Goal: Information Seeking & Learning: Learn about a topic

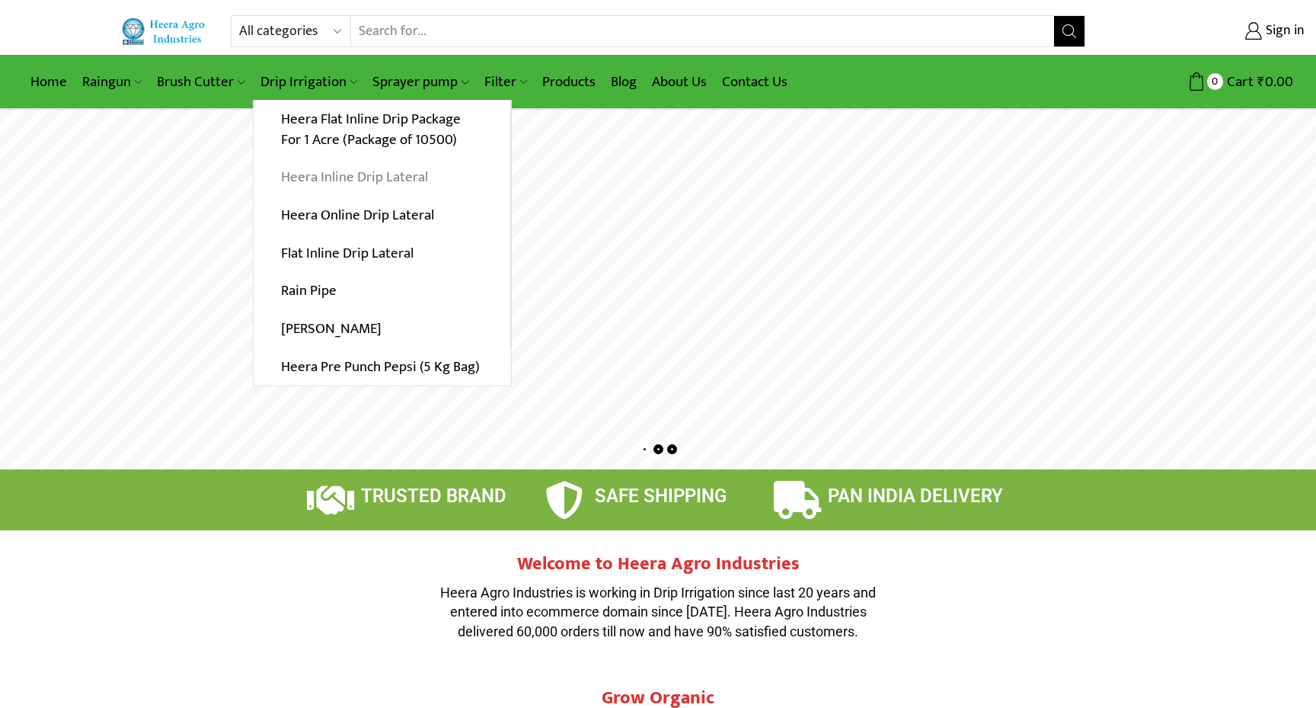
click at [381, 178] on link "Heera Inline Drip Lateral" at bounding box center [382, 177] width 257 height 38
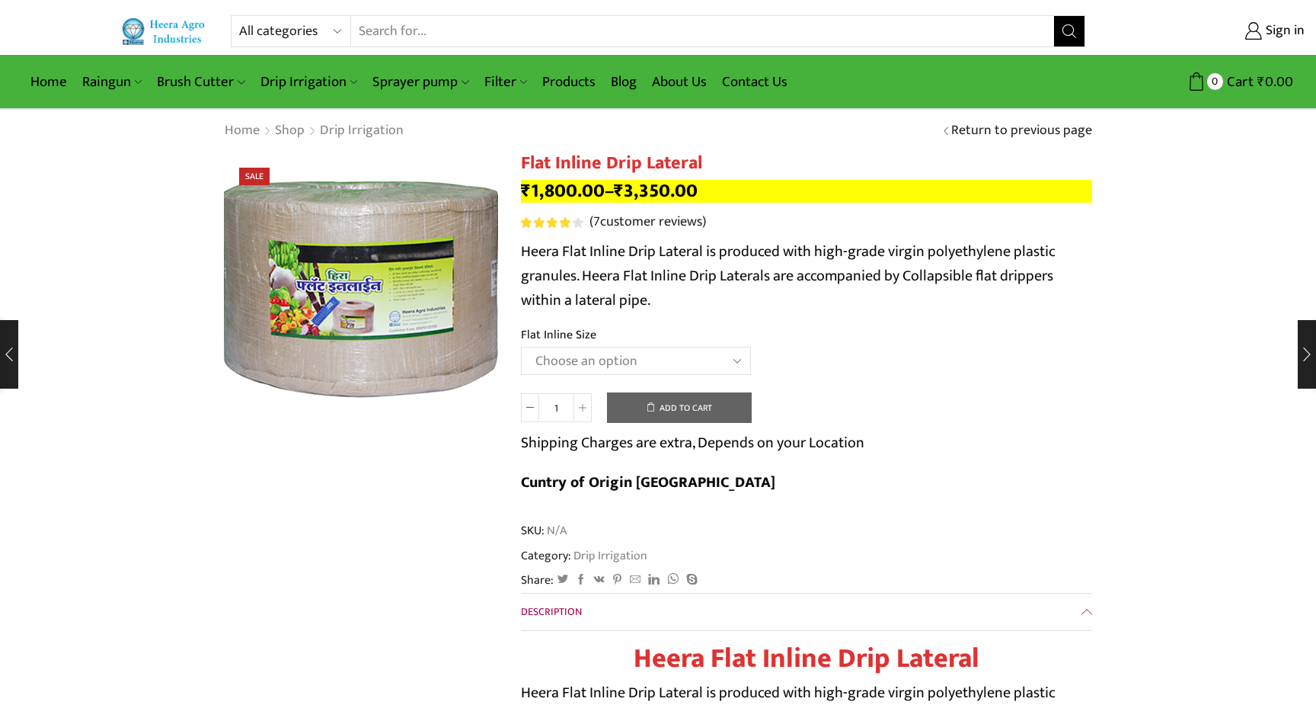
click at [363, 293] on img at bounding box center [360, 287] width 381 height 381
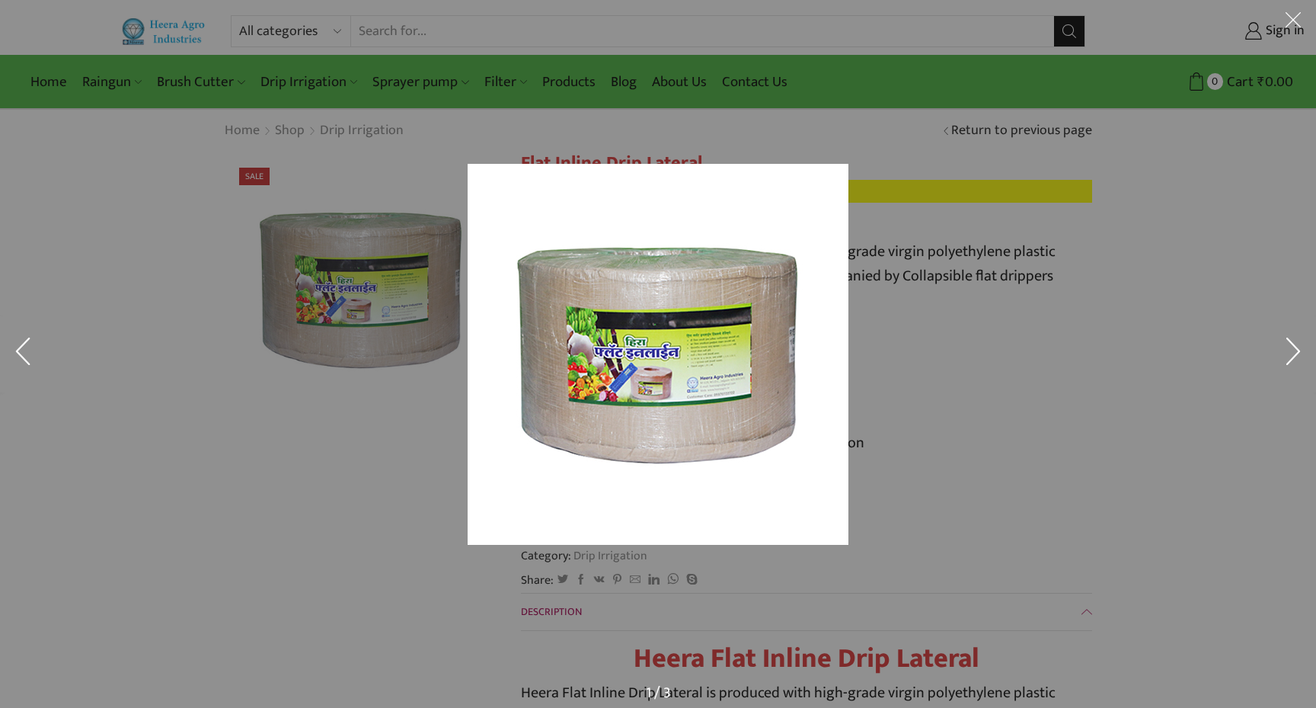
click at [363, 293] on div at bounding box center [658, 354] width 1316 height 708
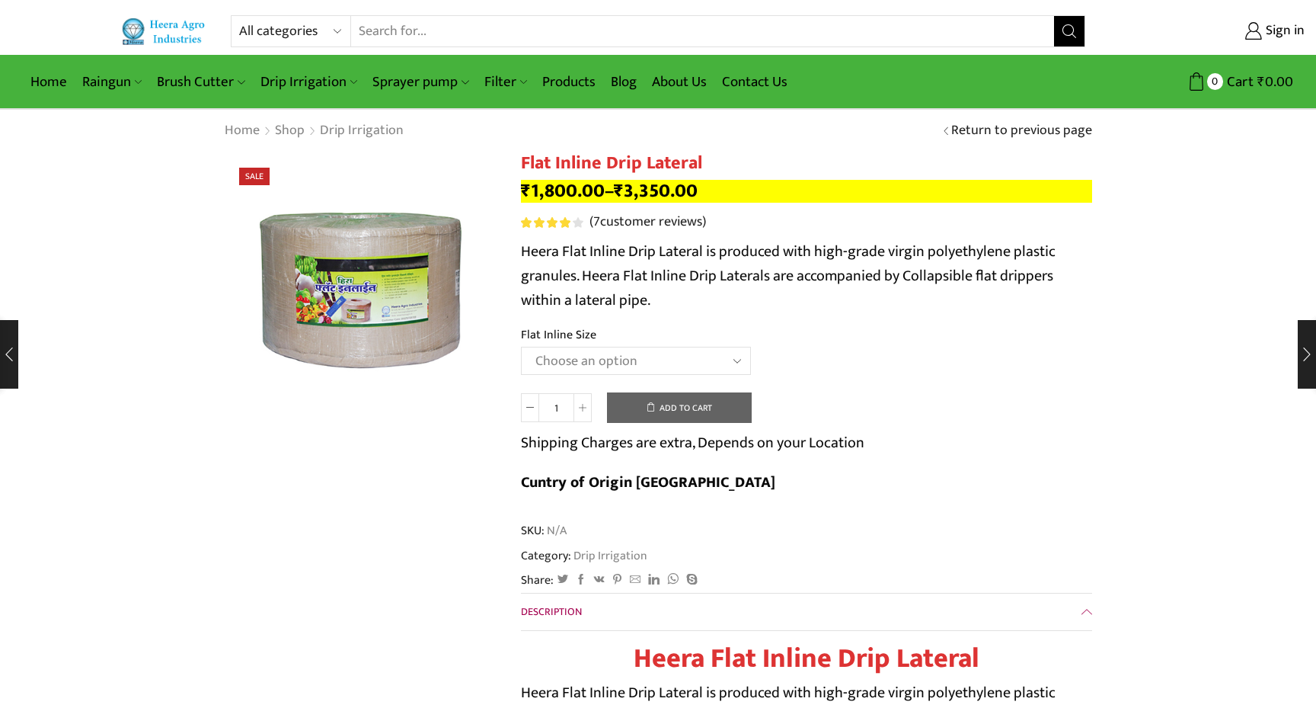
click at [921, 369] on td "Choose an option 12 MM 0.25 Thickness (30 CM) 12 MM 0.25 Thickness (40 CM) 12 M…" at bounding box center [806, 368] width 571 height 42
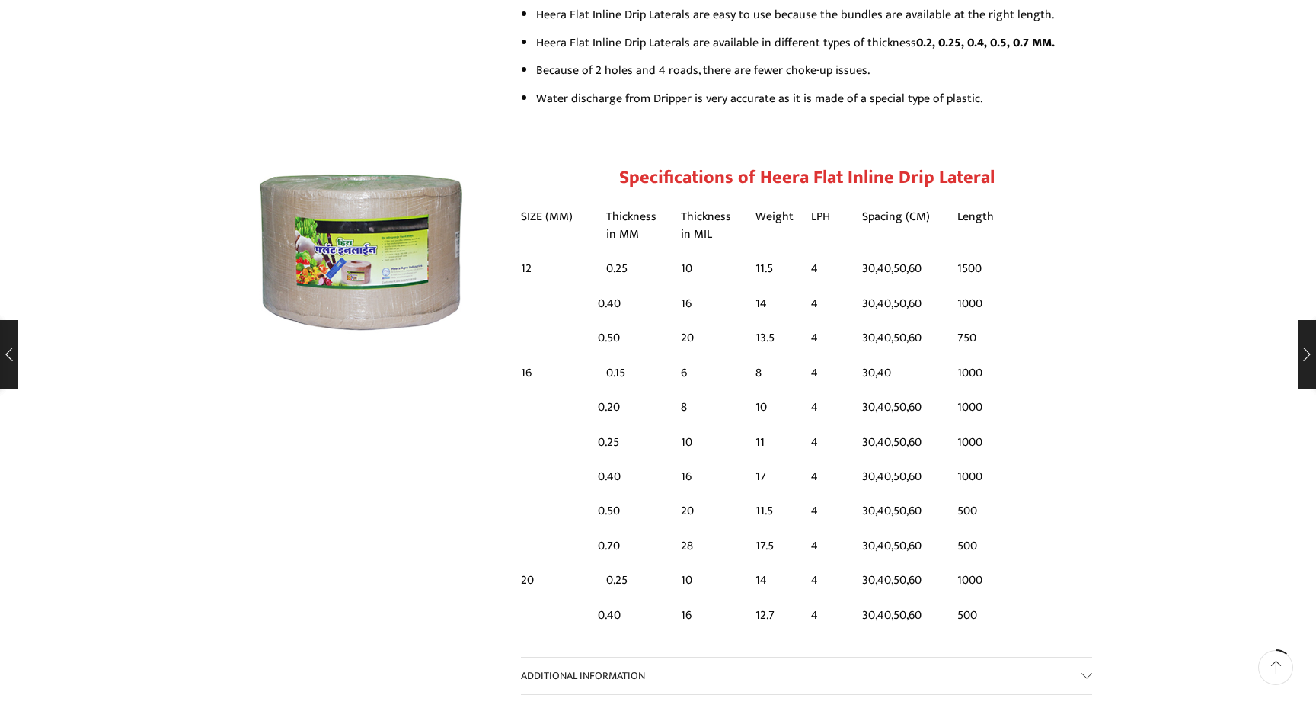
scroll to position [978, 0]
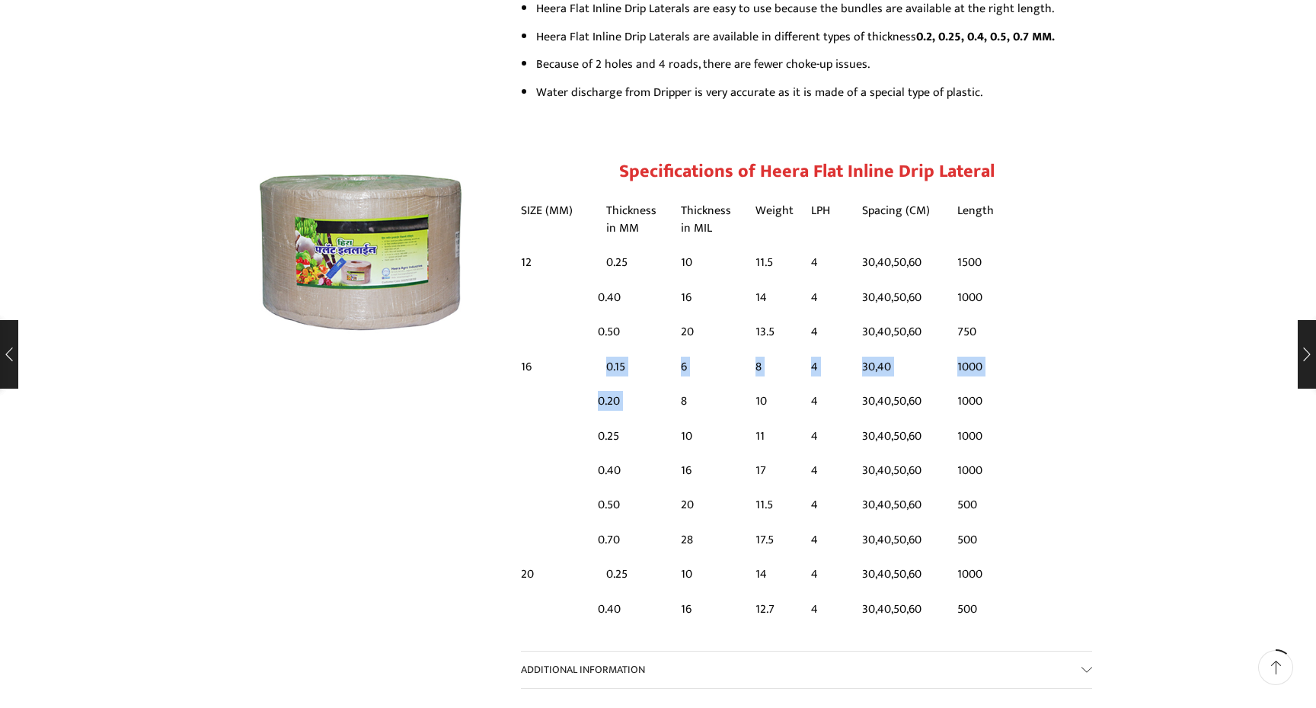
drag, startPoint x: 590, startPoint y: 324, endPoint x: 675, endPoint y: 367, distance: 94.7
click at [675, 367] on tbody "SIZE (MM) Thickness in MM Thickness in MIL Weight LPH Spacing (CM) Length 12 0.…" at bounding box center [761, 408] width 480 height 436
click at [675, 384] on td "8" at bounding box center [709, 401] width 75 height 34
drag, startPoint x: 854, startPoint y: 366, endPoint x: 934, endPoint y: 365, distance: 79.2
click at [934, 384] on td "30,40,50,60" at bounding box center [901, 401] width 95 height 34
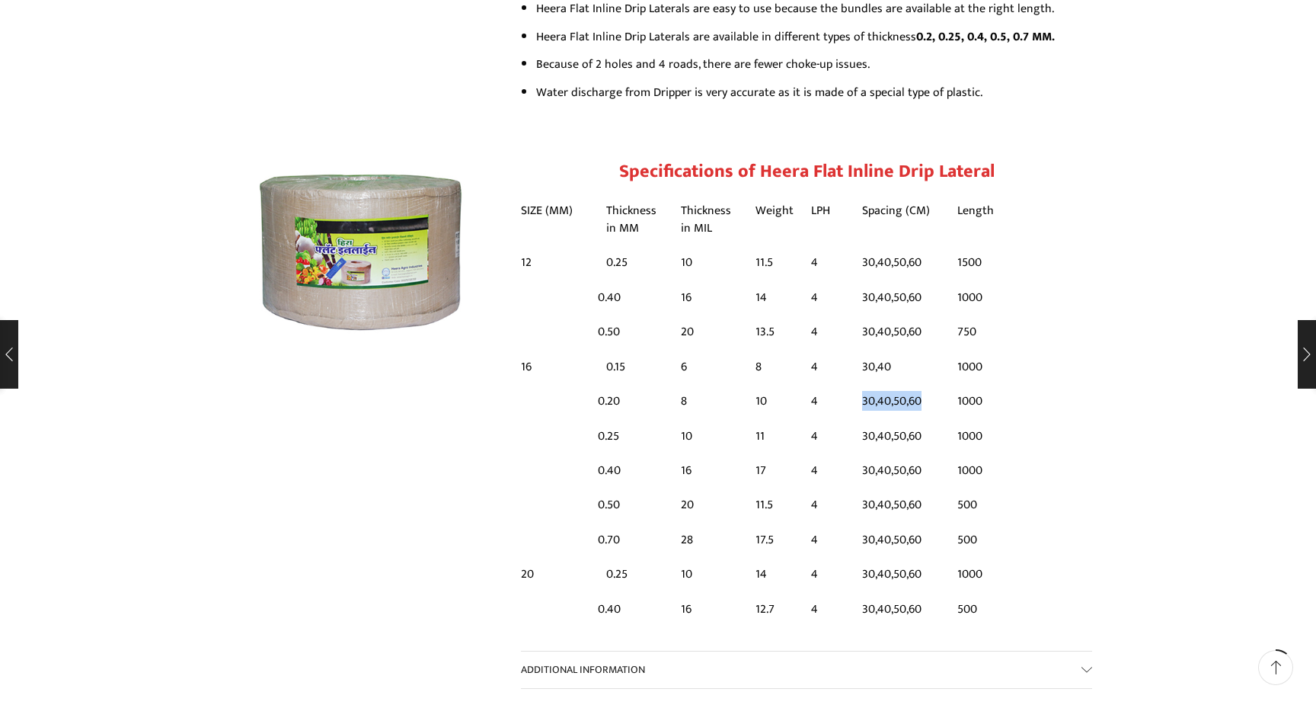
click at [934, 384] on td "30,40,50,60" at bounding box center [901, 401] width 95 height 34
click at [906, 384] on td "30,40,50,60" at bounding box center [901, 401] width 95 height 34
click at [972, 384] on td "1000" at bounding box center [975, 401] width 52 height 34
click at [985, 418] on td "1000" at bounding box center [975, 435] width 52 height 34
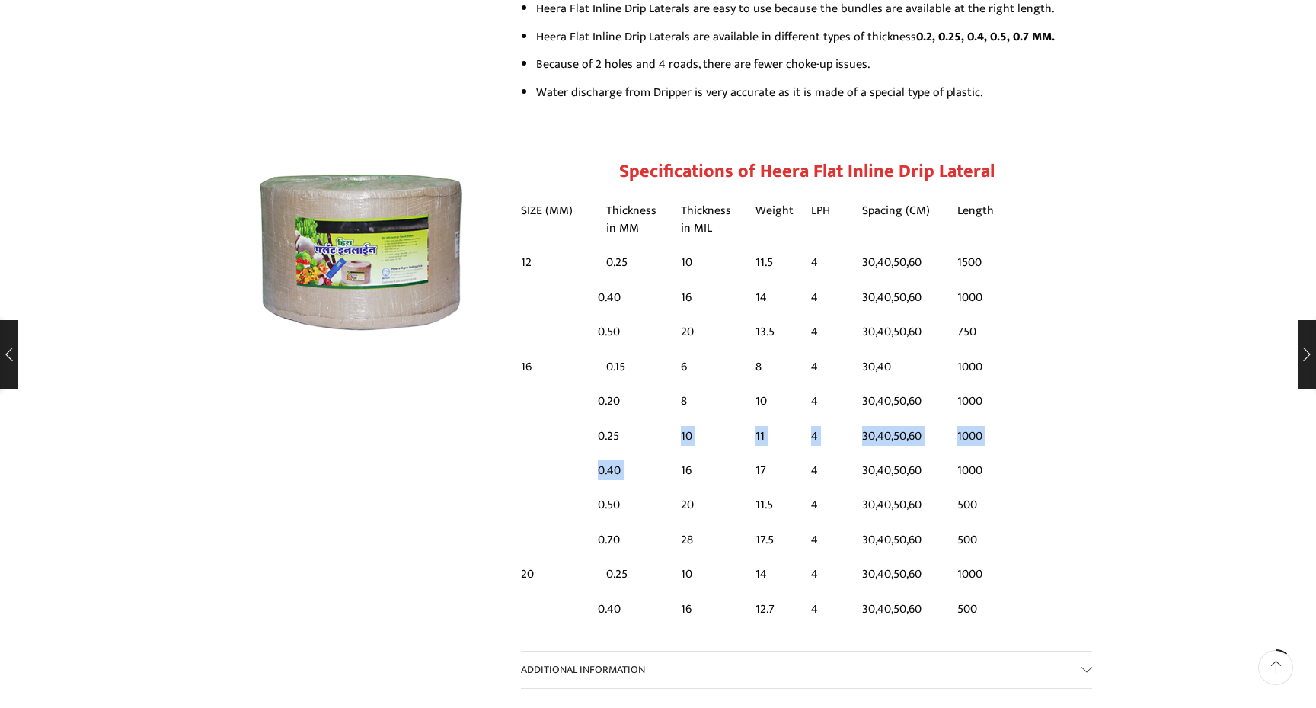
drag, startPoint x: 648, startPoint y: 396, endPoint x: 715, endPoint y: 417, distance: 70.1
click at [715, 417] on tbody "SIZE (MM) Thickness in MM Thickness in MIL Weight LPH Spacing (CM) Length 12 0.…" at bounding box center [761, 408] width 480 height 436
click at [715, 453] on td "16" at bounding box center [709, 470] width 75 height 34
drag, startPoint x: 666, startPoint y: 401, endPoint x: 698, endPoint y: 407, distance: 32.4
click at [698, 418] on tr "0.25 10 11 4 30,40,50,60 1000" at bounding box center [761, 435] width 480 height 34
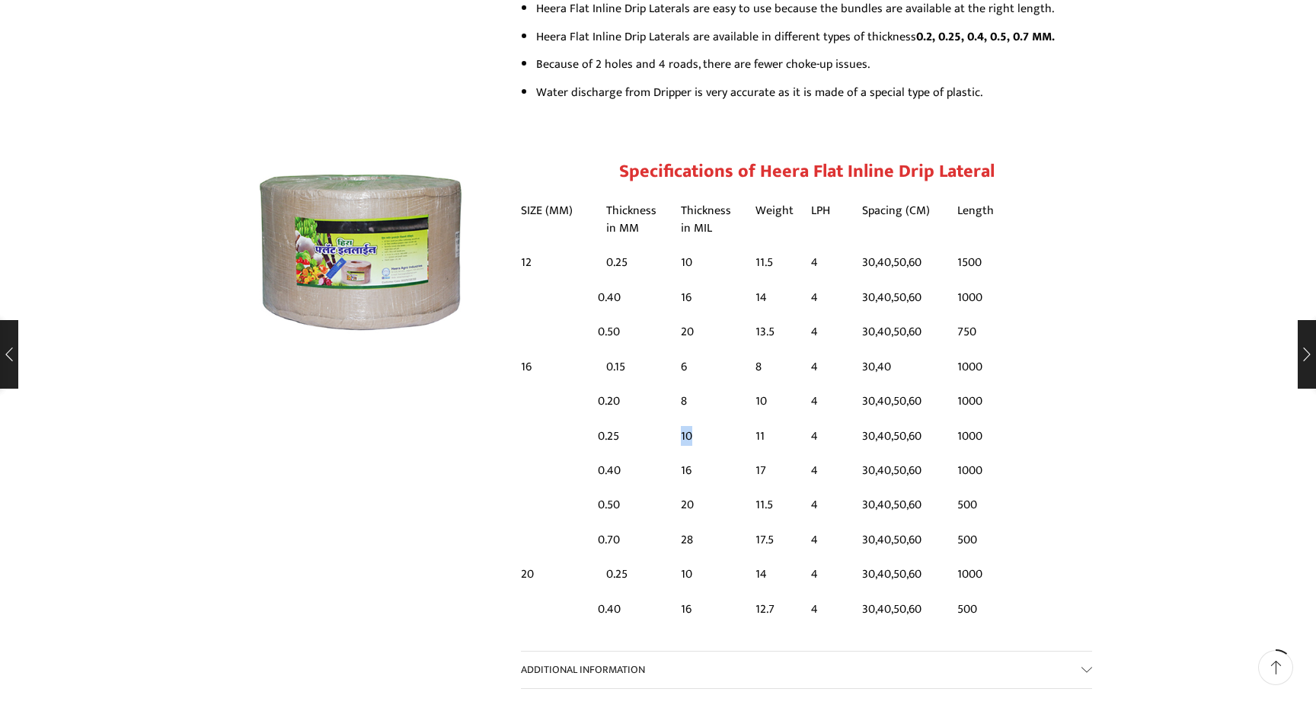
click at [698, 418] on td "10" at bounding box center [709, 435] width 75 height 34
click at [663, 453] on td "0.40" at bounding box center [635, 470] width 75 height 34
drag, startPoint x: 813, startPoint y: 410, endPoint x: 982, endPoint y: 413, distance: 169.1
click at [982, 418] on tr "0.25 10 11 4 30,40,50,60 1000" at bounding box center [761, 435] width 480 height 34
click at [982, 418] on td "1000" at bounding box center [975, 435] width 52 height 34
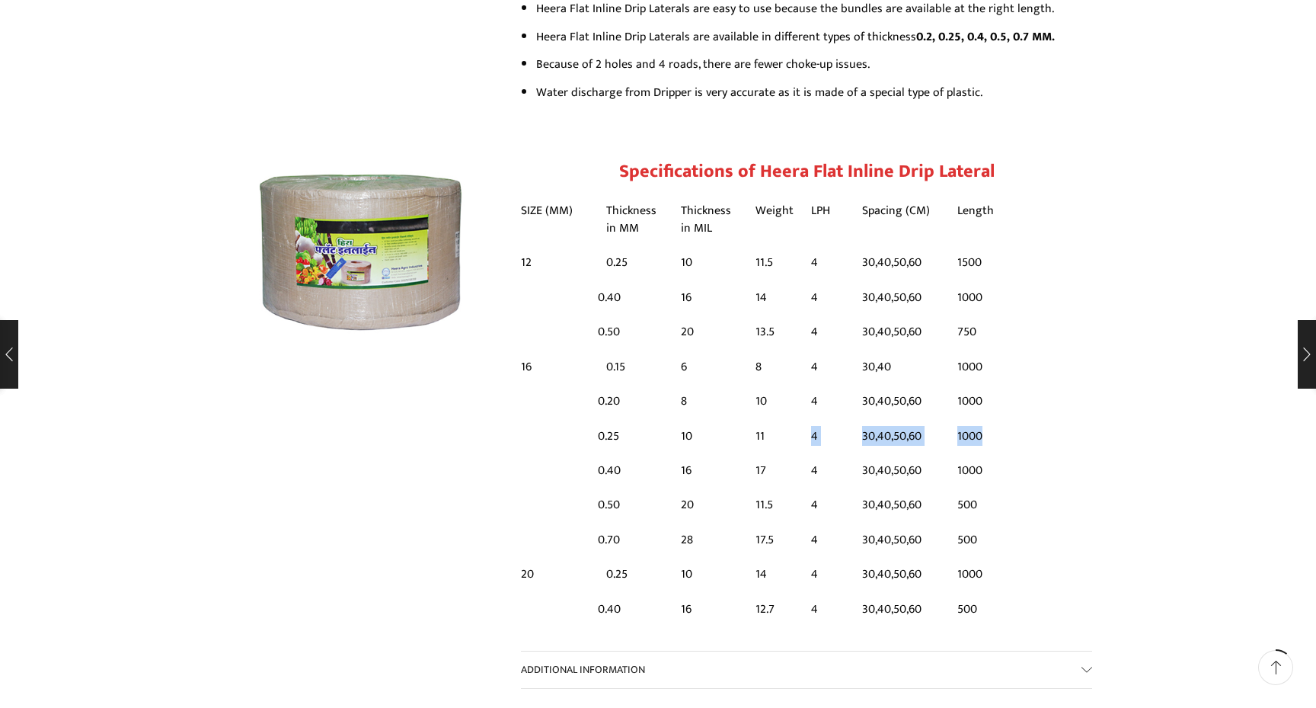
drag, startPoint x: 977, startPoint y: 412, endPoint x: 751, endPoint y: 410, distance: 226.2
click at [751, 418] on tr "0.25 10 11 4 30,40,50,60 1000" at bounding box center [761, 435] width 480 height 34
click at [751, 418] on td "11" at bounding box center [775, 435] width 56 height 34
drag, startPoint x: 748, startPoint y: 399, endPoint x: 805, endPoint y: 397, distance: 57.2
click at [805, 418] on tr "0.25 10 11 4 30,40,50,60 1000" at bounding box center [761, 435] width 480 height 34
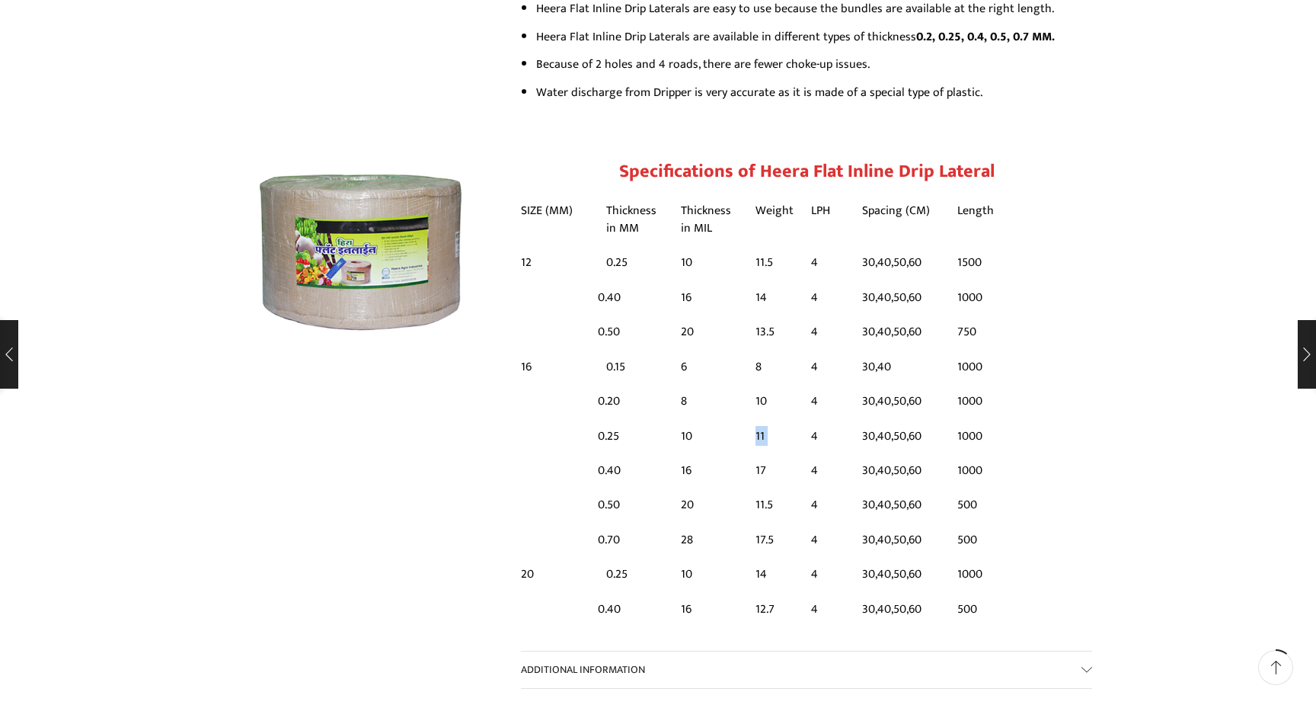
click at [805, 418] on td "4" at bounding box center [828, 435] width 51 height 34
drag, startPoint x: 805, startPoint y: 397, endPoint x: 823, endPoint y: 397, distance: 18.3
click at [823, 418] on td "4" at bounding box center [828, 435] width 51 height 34
drag, startPoint x: 840, startPoint y: 400, endPoint x: 752, endPoint y: 398, distance: 87.6
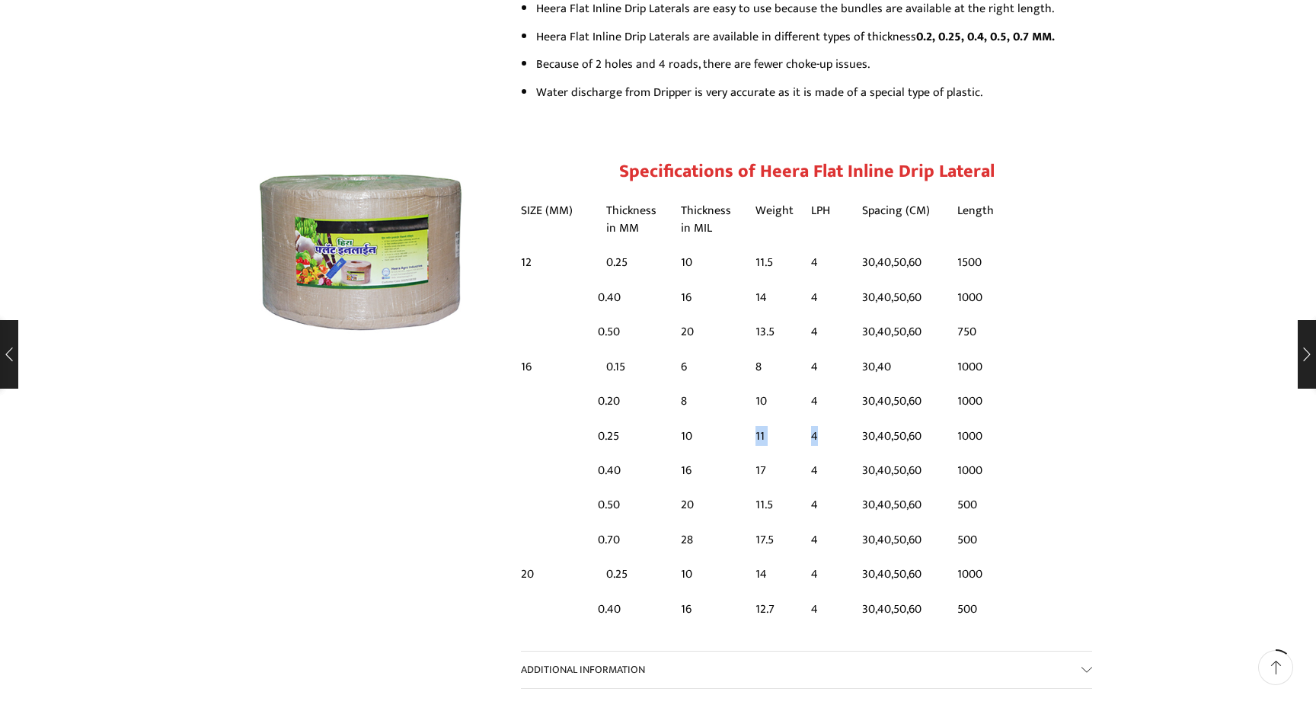
click at [751, 418] on tr "0.25 10 11 4 30,40,50,60 1000" at bounding box center [761, 435] width 480 height 34
click at [830, 418] on td "4" at bounding box center [828, 435] width 51 height 34
drag, startPoint x: 830, startPoint y: 407, endPoint x: 985, endPoint y: 405, distance: 154.6
click at [985, 418] on tr "0.25 10 11 4 30,40,50,60 1000" at bounding box center [761, 435] width 480 height 34
click at [985, 418] on td "1000" at bounding box center [975, 435] width 52 height 34
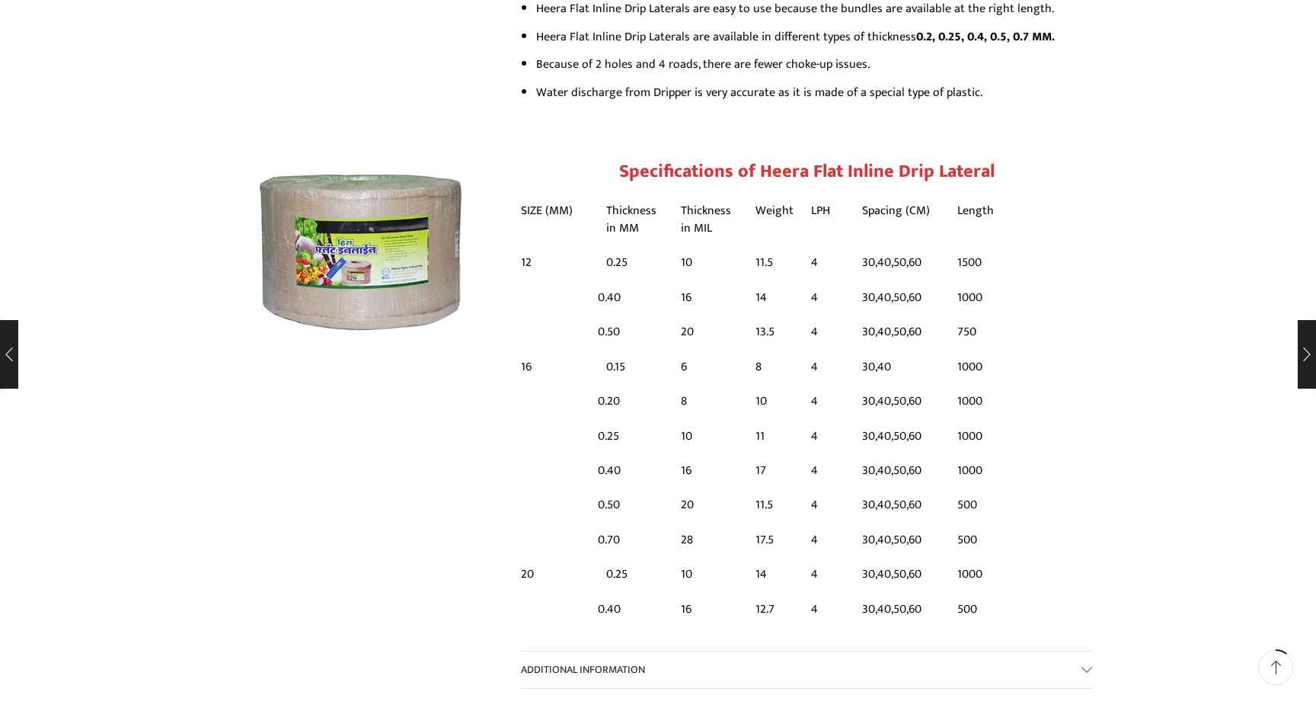
click at [985, 418] on td "1000" at bounding box center [975, 435] width 52 height 34
click at [1001, 425] on table "SIZE (MM) Thickness in MM Thickness in MIL Weight LPH Spacing (CM) Length 12 0.…" at bounding box center [806, 339] width 571 height 298
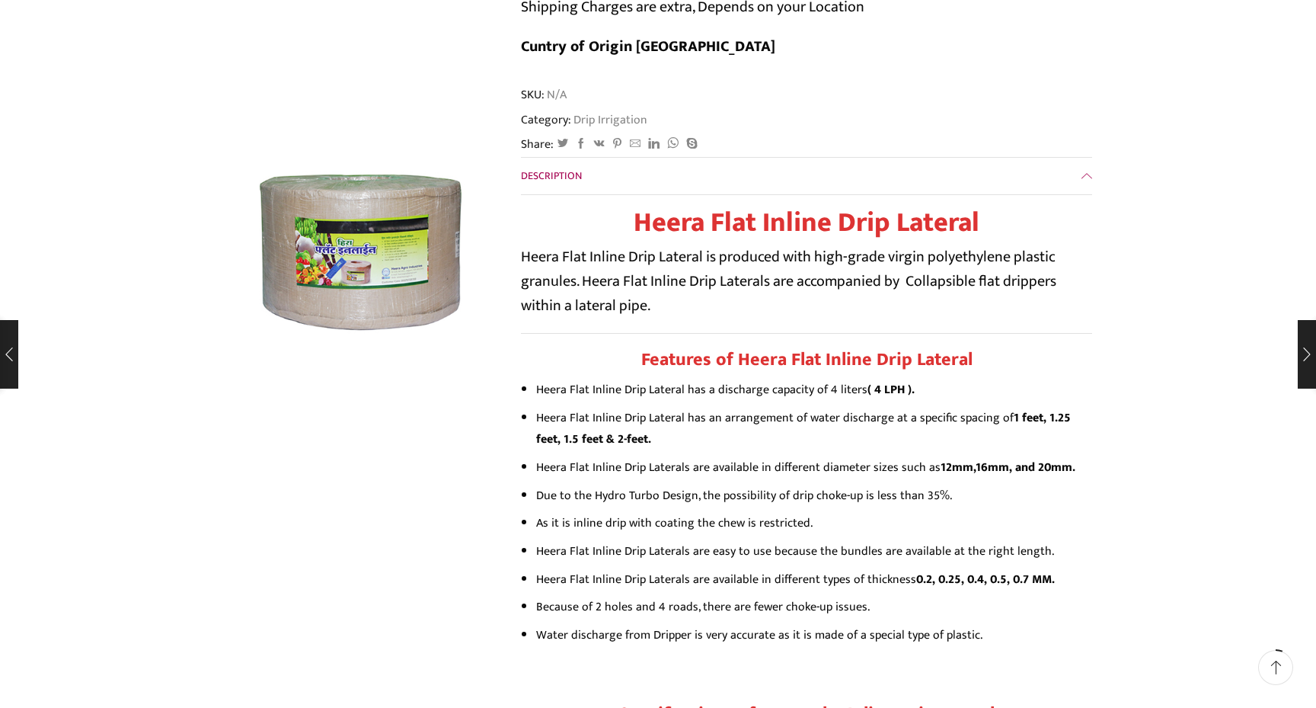
scroll to position [65, 0]
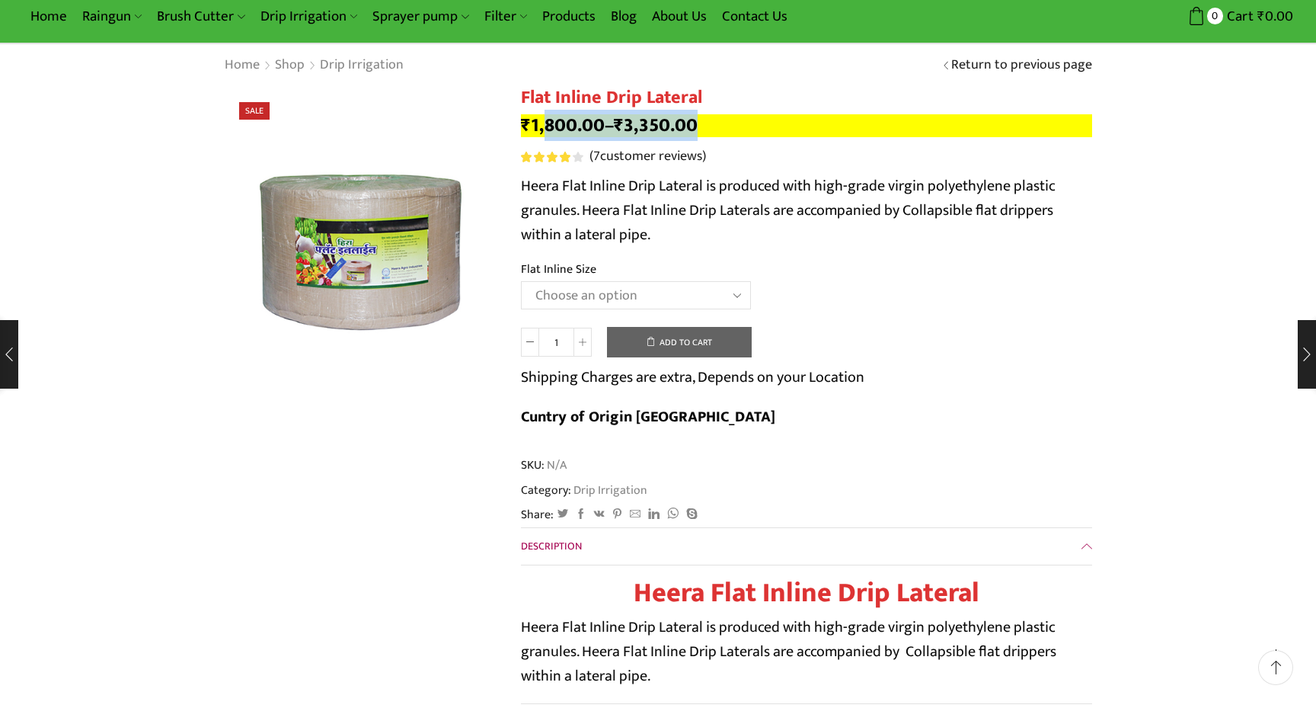
drag, startPoint x: 743, startPoint y: 129, endPoint x: 548, endPoint y: 126, distance: 194.2
click at [548, 126] on p "₹ 1,800.00 – ₹ 3,350.00" at bounding box center [806, 125] width 571 height 23
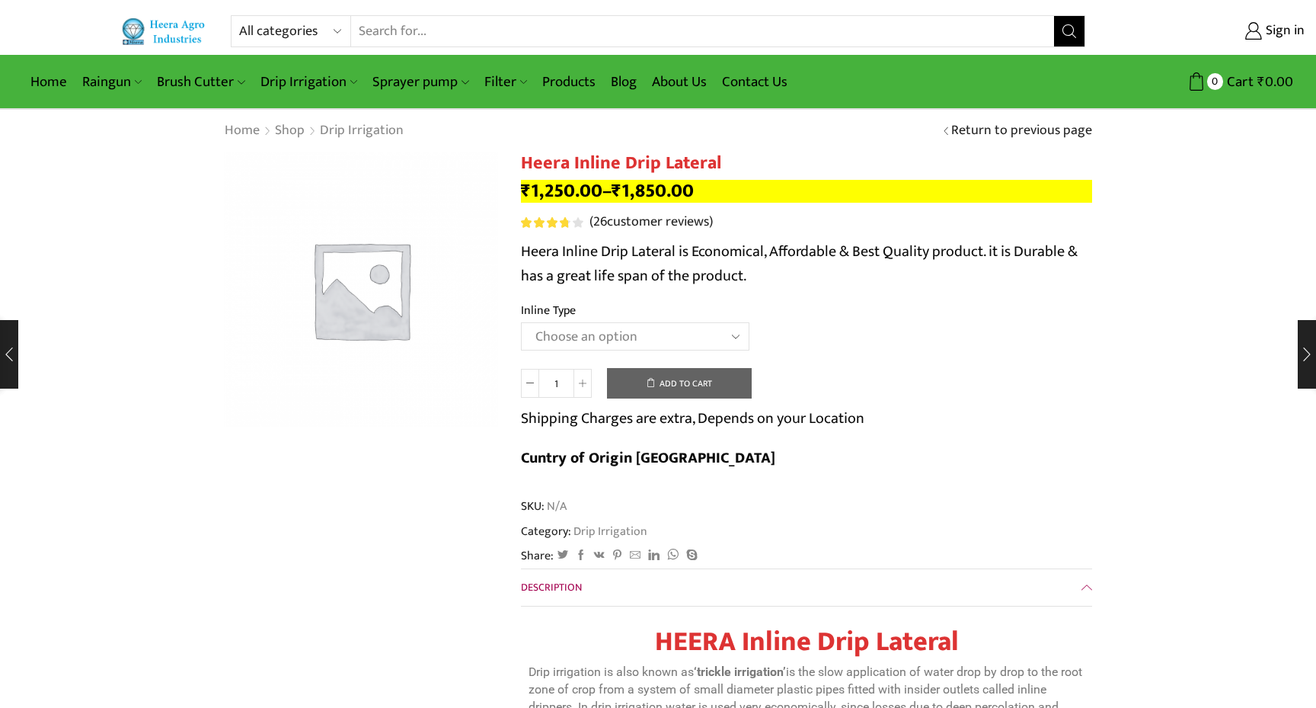
click at [819, 194] on p "₹ 1,250.00 – ₹ 1,850.00" at bounding box center [806, 191] width 571 height 23
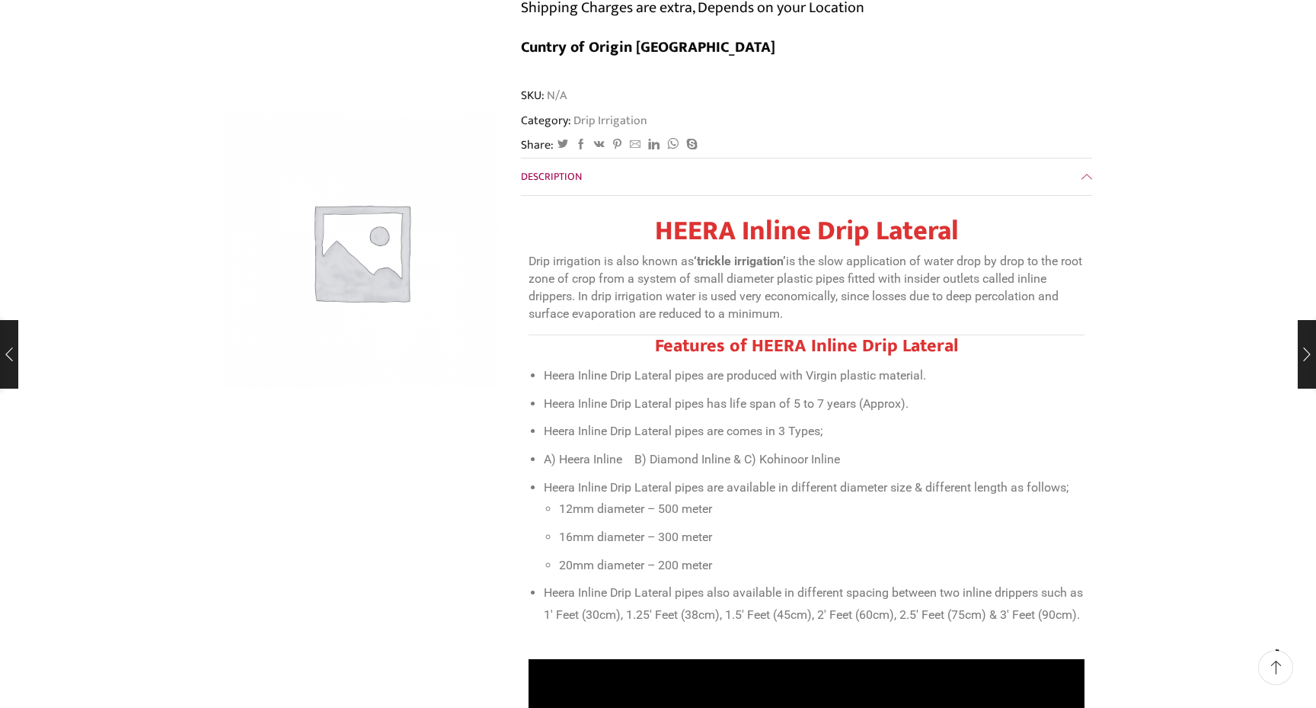
scroll to position [412, 0]
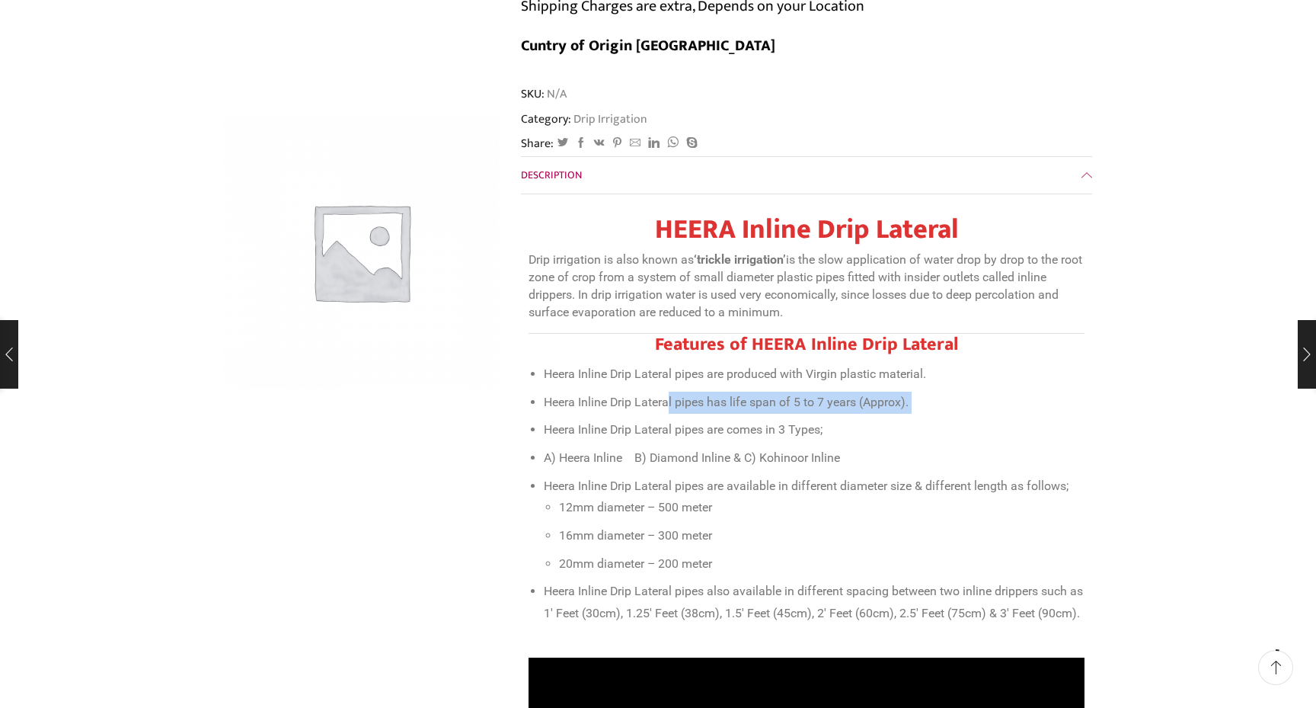
drag, startPoint x: 667, startPoint y: 374, endPoint x: 807, endPoint y: 375, distance: 139.4
click at [807, 376] on ul "Heera Inline Drip Lateral pipes are produced with Virgin plastic material. Heer…" at bounding box center [807, 493] width 556 height 261
click at [807, 375] on ul "Heera Inline Drip Lateral pipes are produced with Virgin plastic material. Heer…" at bounding box center [807, 493] width 556 height 261
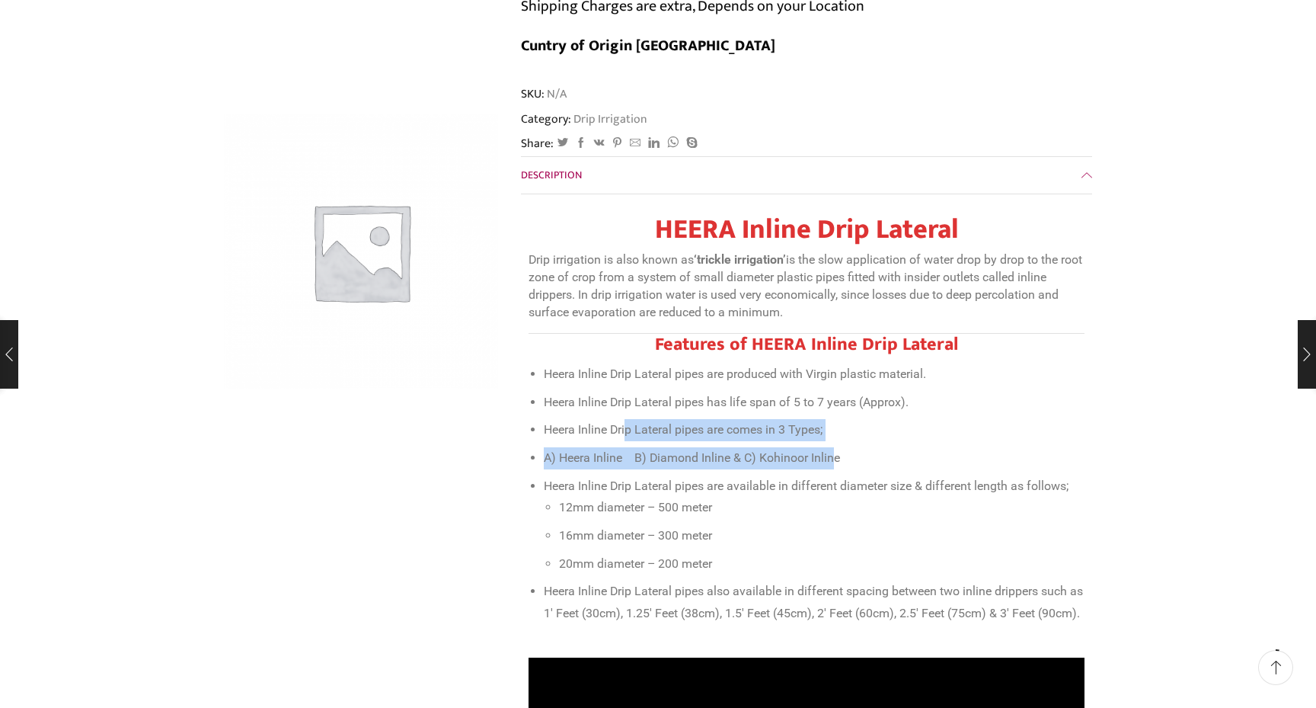
drag, startPoint x: 629, startPoint y: 393, endPoint x: 831, endPoint y: 427, distance: 204.7
click at [831, 427] on ul "Heera Inline Drip Lateral pipes are produced with Virgin plastic material. Heer…" at bounding box center [807, 493] width 556 height 261
click at [831, 447] on li "A) Heera Inline B) Diamond Inline & C) Kohinoor Inline" at bounding box center [814, 458] width 541 height 22
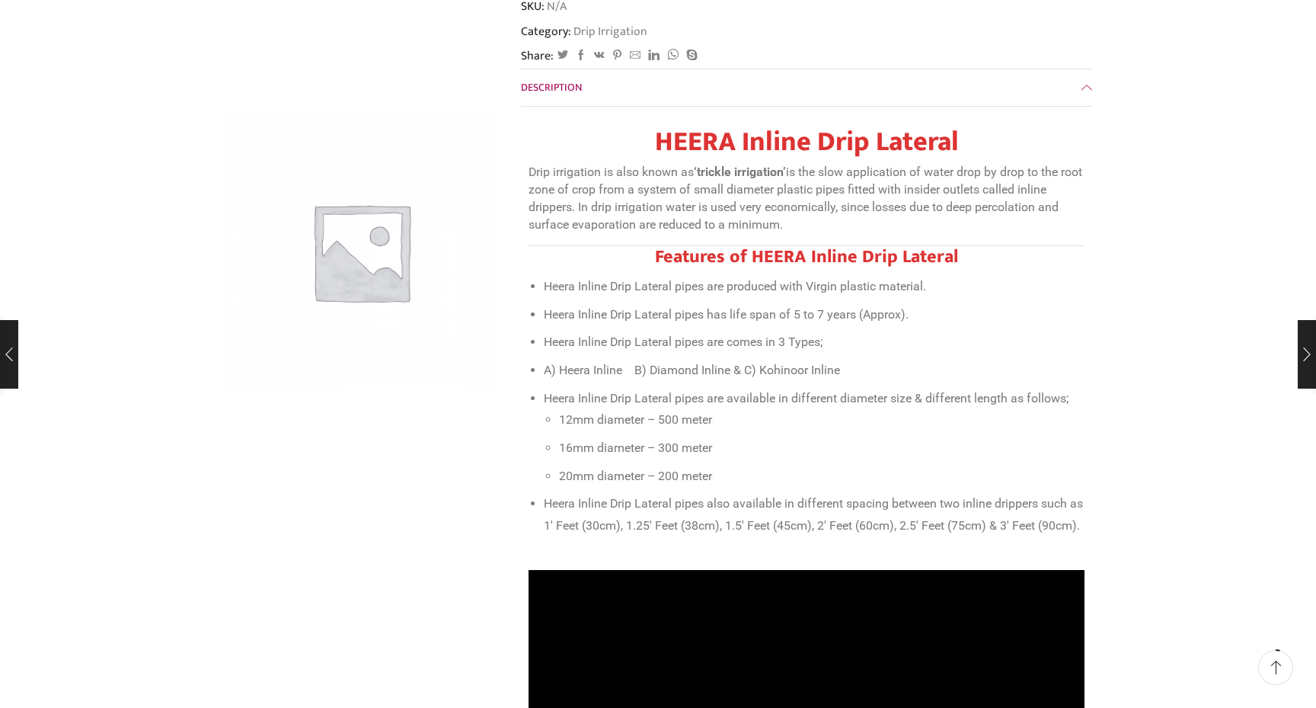
scroll to position [501, 0]
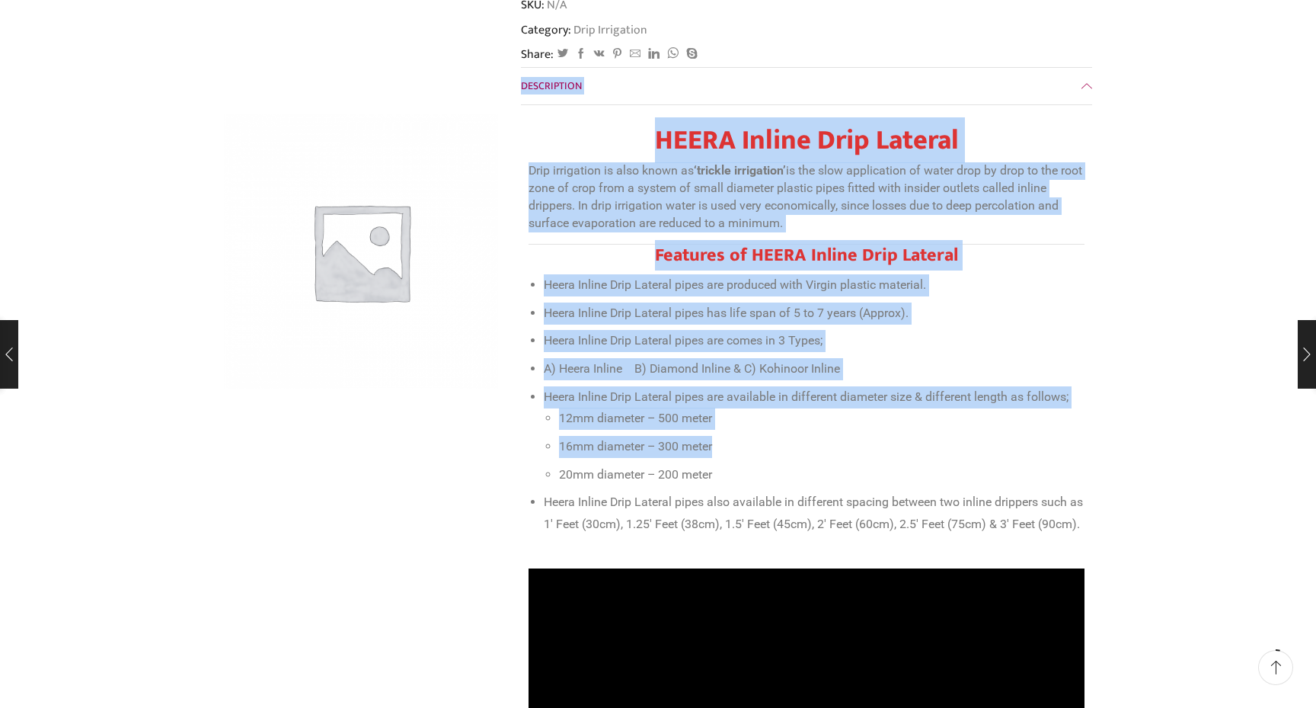
drag, startPoint x: 723, startPoint y: 410, endPoint x: 518, endPoint y: 407, distance: 204.9
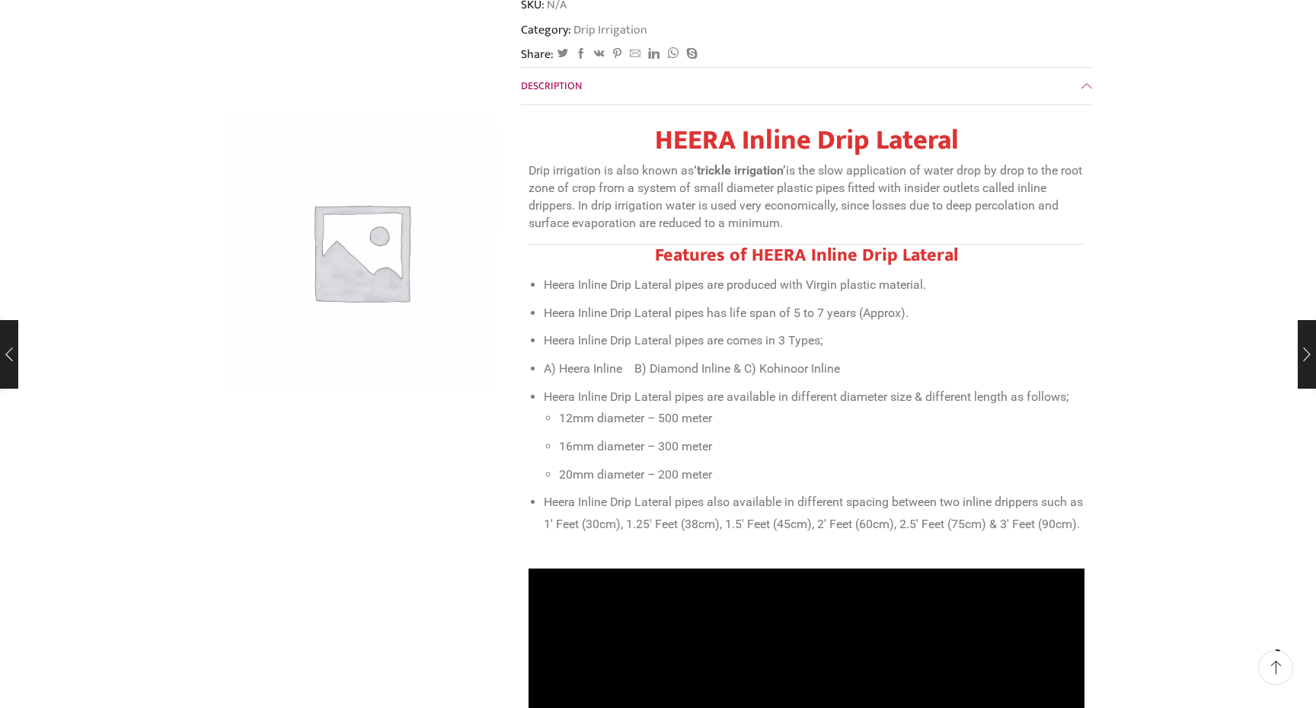
drag, startPoint x: 521, startPoint y: 406, endPoint x: 694, endPoint y: 414, distance: 173.1
click at [694, 415] on div "HEERA Inline Drip Lateral Drip irrigation is also known as ‘trickle irrigation’…" at bounding box center [806, 338] width 571 height 443
click at [694, 436] on li "16mm diameter – 300 meter" at bounding box center [821, 447] width 525 height 22
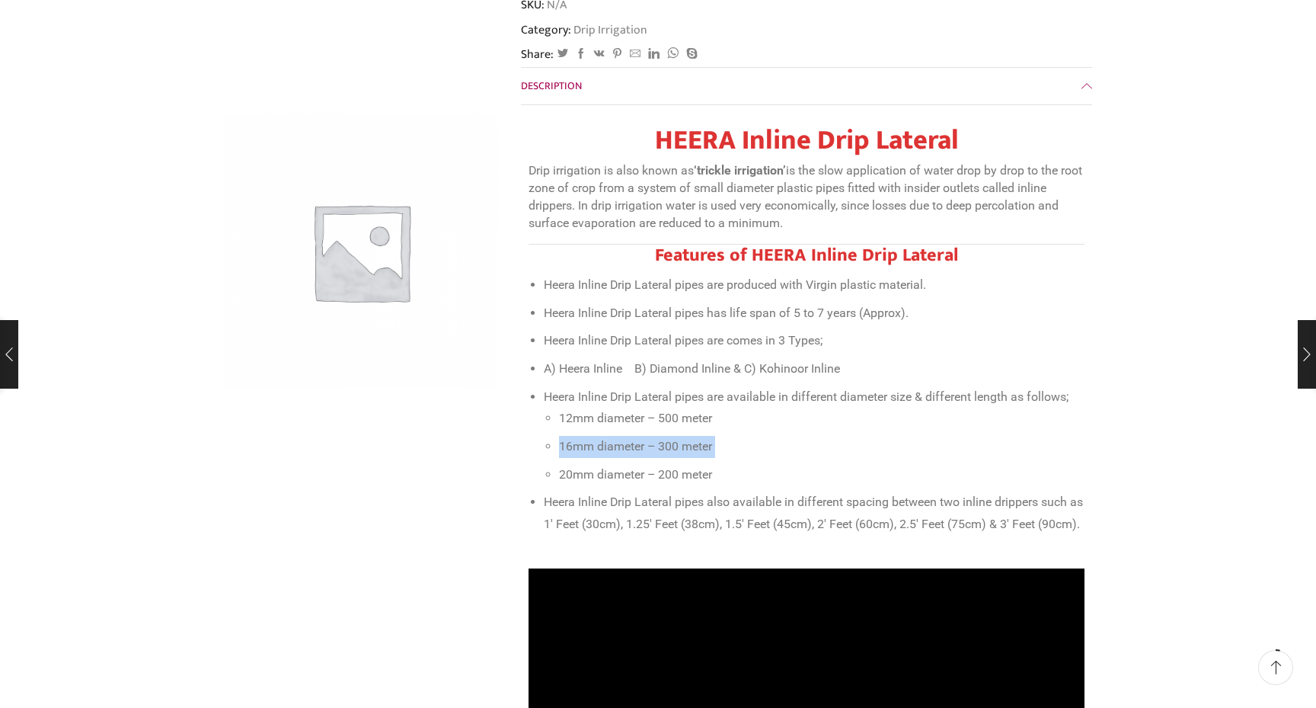
click at [694, 436] on li "16mm diameter – 300 meter" at bounding box center [821, 447] width 525 height 22
click at [646, 464] on li "20mm diameter – 200 meter" at bounding box center [821, 475] width 525 height 22
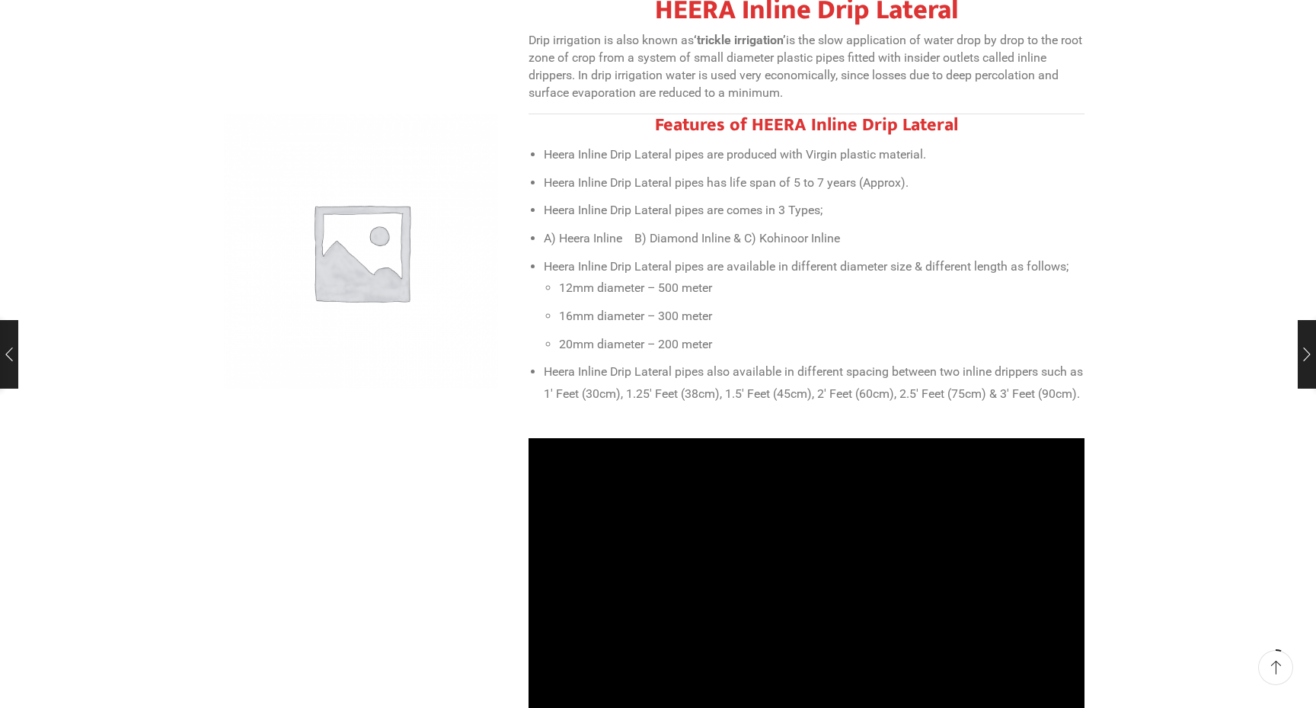
scroll to position [627, 0]
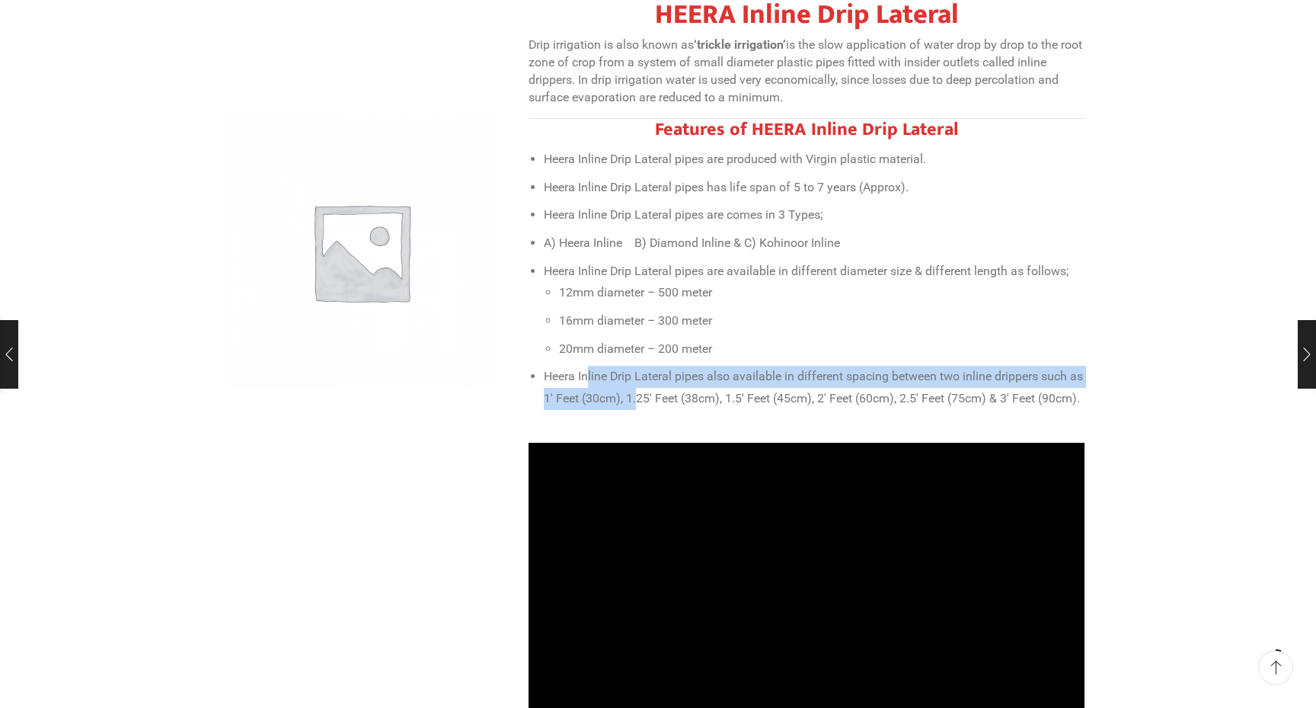
drag, startPoint x: 586, startPoint y: 340, endPoint x: 655, endPoint y: 354, distance: 70.8
click at [655, 366] on li "Heera Inline Drip Lateral pipes also available in different spacing between two…" at bounding box center [814, 387] width 541 height 43
drag, startPoint x: 666, startPoint y: 341, endPoint x: 711, endPoint y: 355, distance: 47.0
click at [711, 366] on li "Heera Inline Drip Lateral pipes also available in different spacing between two…" at bounding box center [814, 387] width 541 height 43
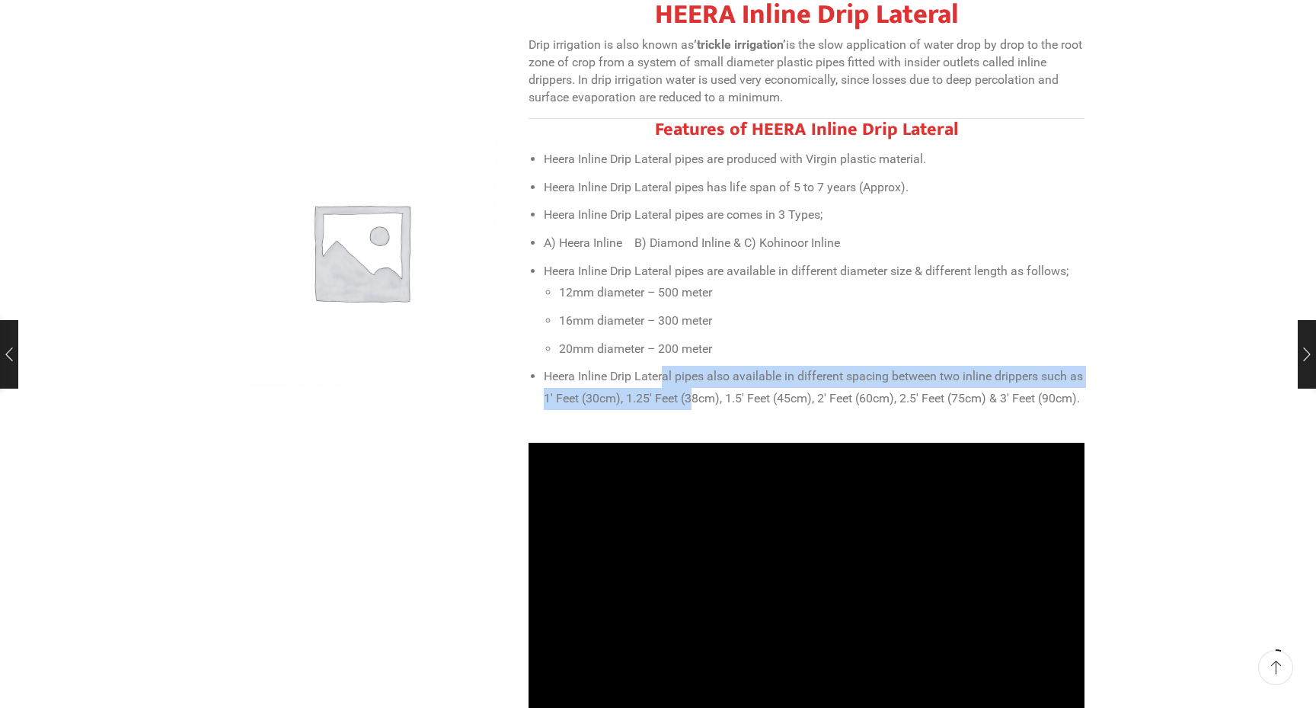
click at [711, 366] on li "Heera Inline Drip Lateral pipes also available in different spacing between two…" at bounding box center [814, 387] width 541 height 43
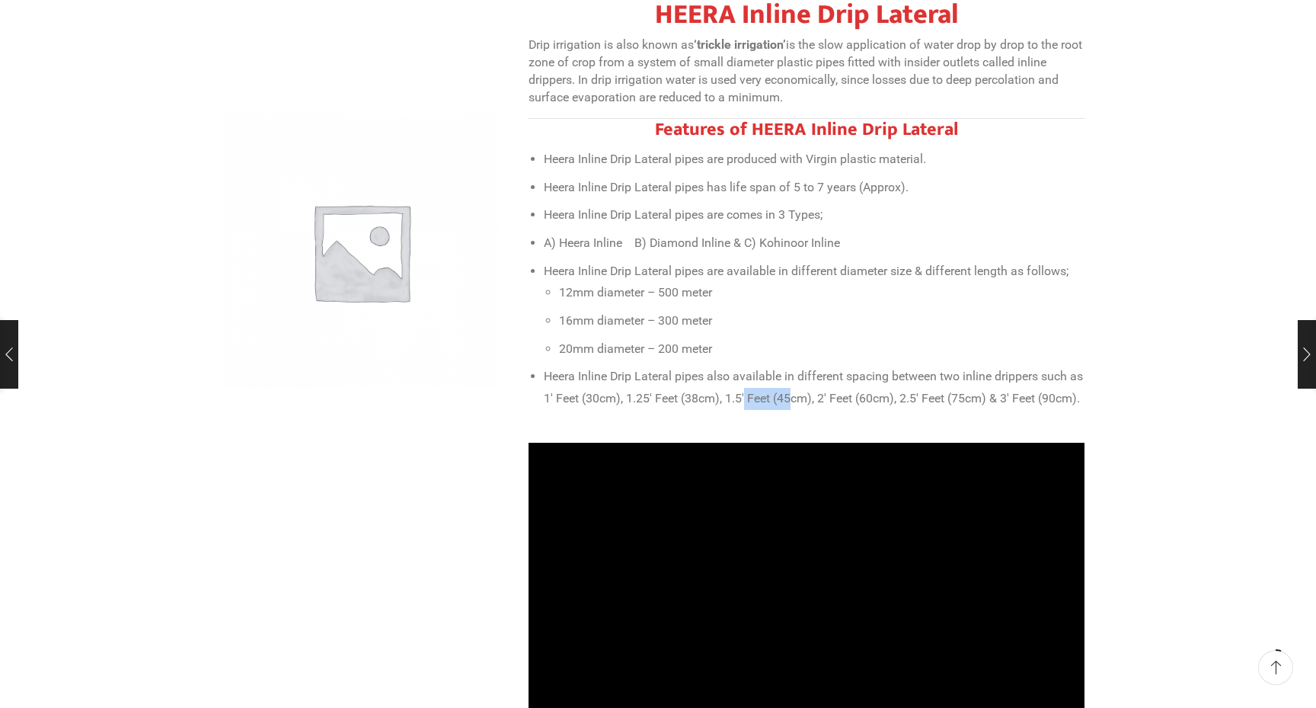
drag, startPoint x: 761, startPoint y: 352, endPoint x: 807, endPoint y: 370, distance: 49.9
click at [807, 370] on li "Heera Inline Drip Lateral pipes also available in different spacing between two…" at bounding box center [814, 387] width 541 height 43
drag, startPoint x: 891, startPoint y: 353, endPoint x: 885, endPoint y: 371, distance: 18.5
click at [886, 371] on li "Heera Inline Drip Lateral pipes also available in different spacing between two…" at bounding box center [814, 387] width 541 height 43
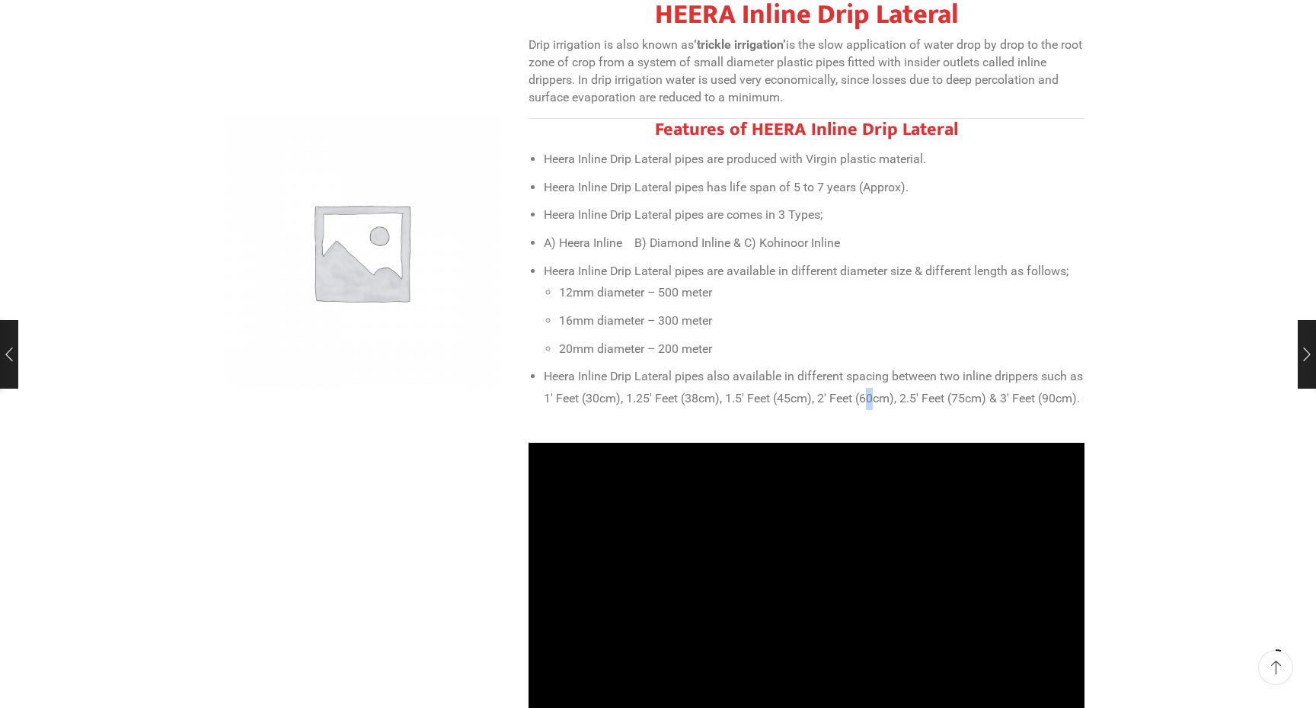
click at [885, 371] on li "Heera Inline Drip Lateral pipes also available in different spacing between two…" at bounding box center [814, 387] width 541 height 43
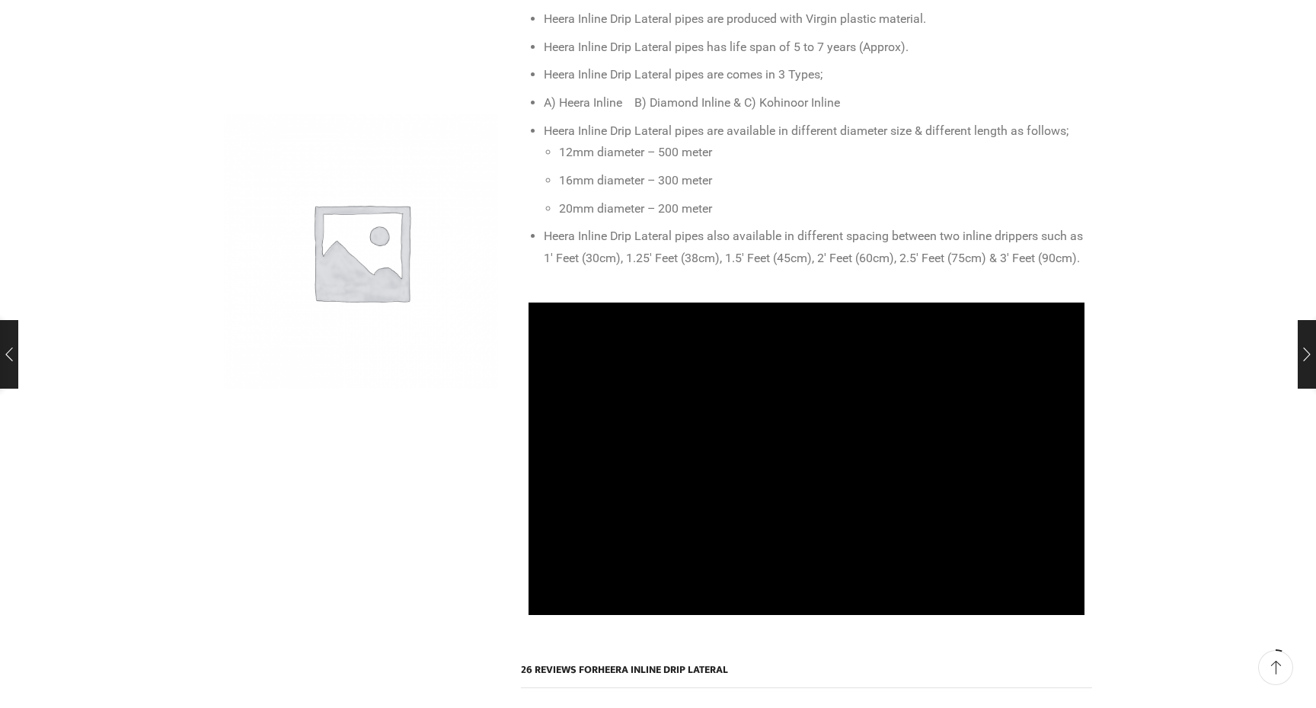
scroll to position [0, 0]
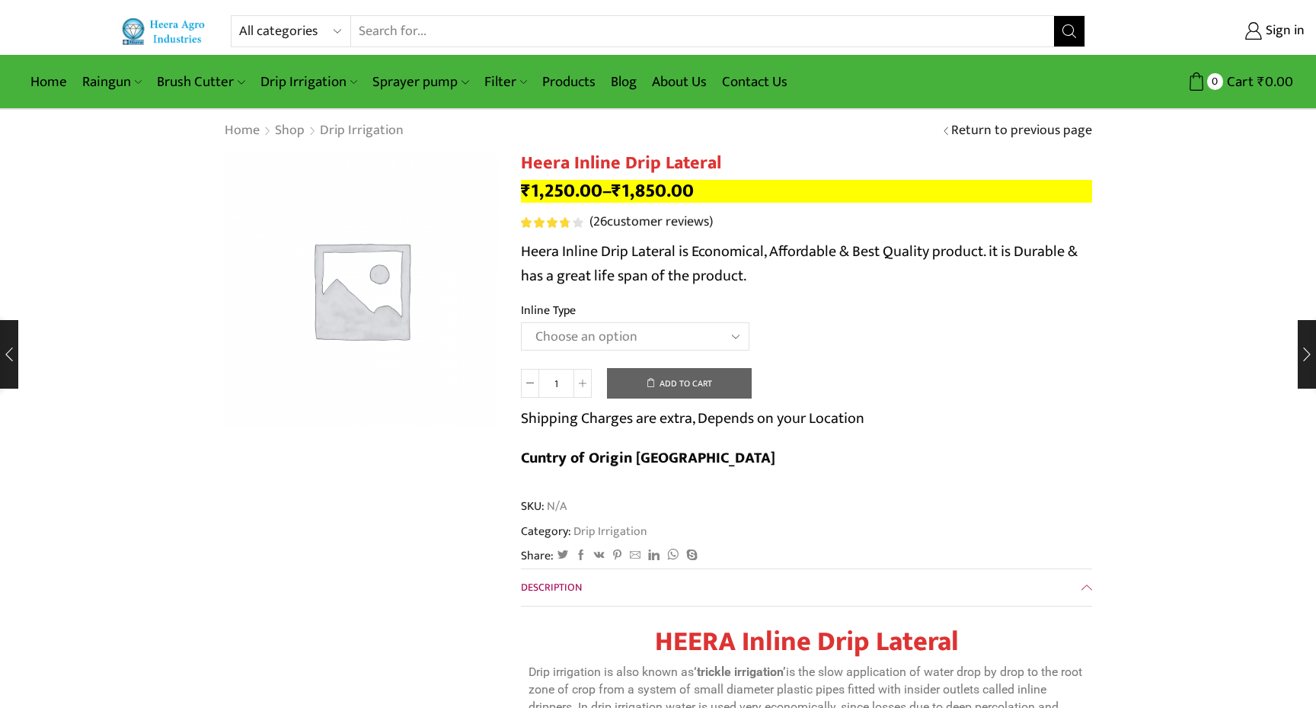
click at [526, 224] on span "26" at bounding box center [553, 222] width 65 height 11
click at [496, 228] on img at bounding box center [361, 289] width 274 height 274
click at [380, 285] on img at bounding box center [361, 289] width 274 height 274
click at [234, 117] on link "Heera Brush Cutter" at bounding box center [278, 120] width 257 height 38
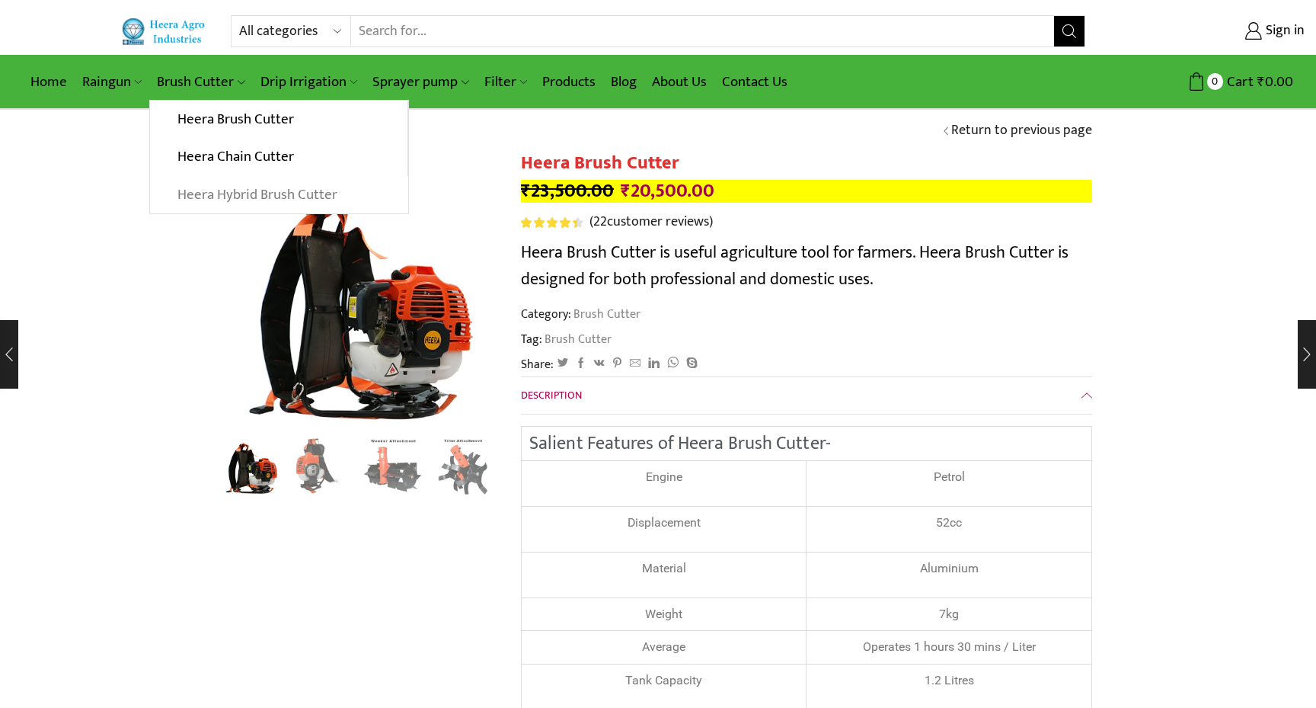
click at [216, 190] on link "Heera Hybrid Brush Cutter" at bounding box center [278, 195] width 257 height 38
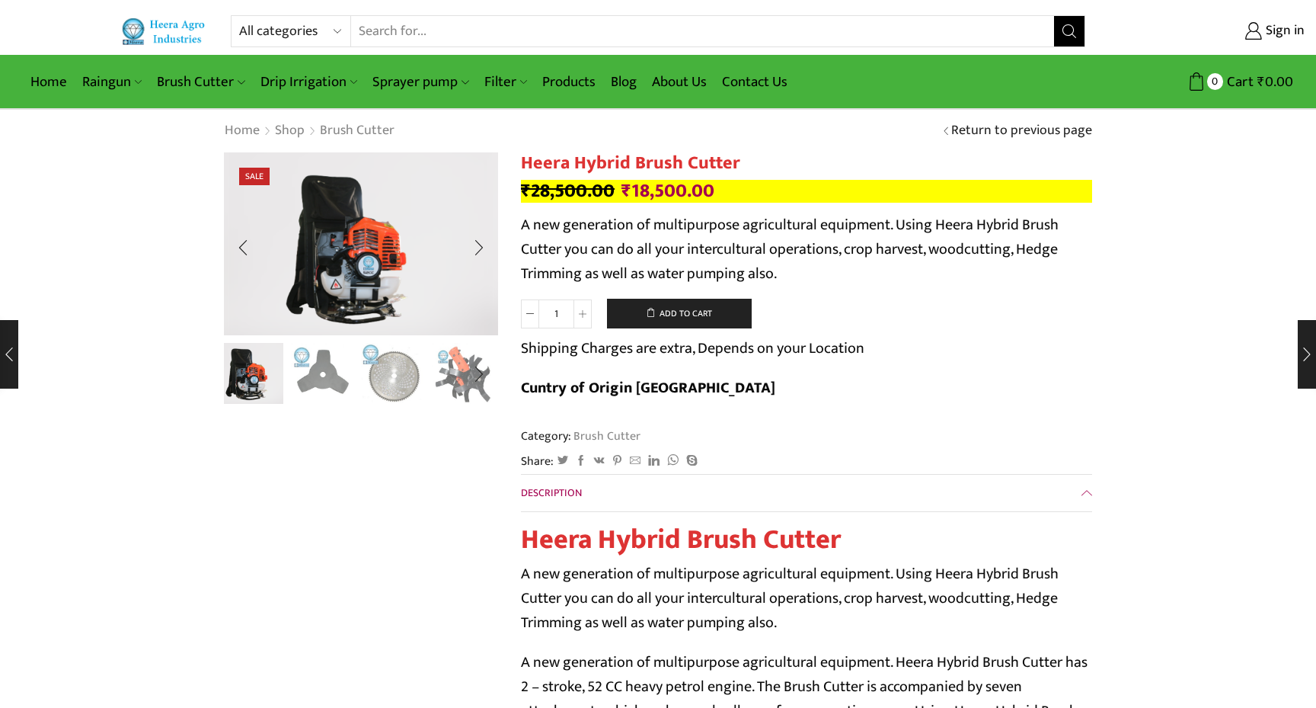
click at [264, 383] on img "1 / 10" at bounding box center [251, 371] width 63 height 63
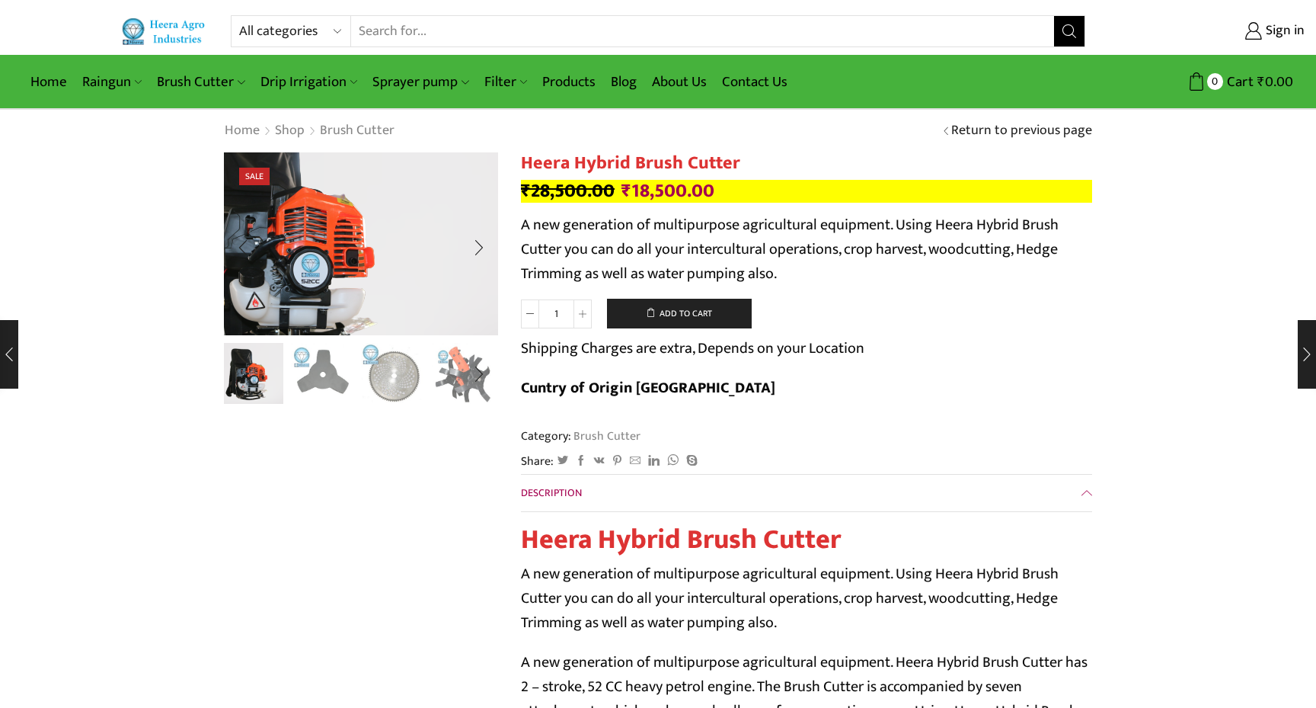
click at [365, 264] on img "1 / 10" at bounding box center [298, 232] width 466 height 311
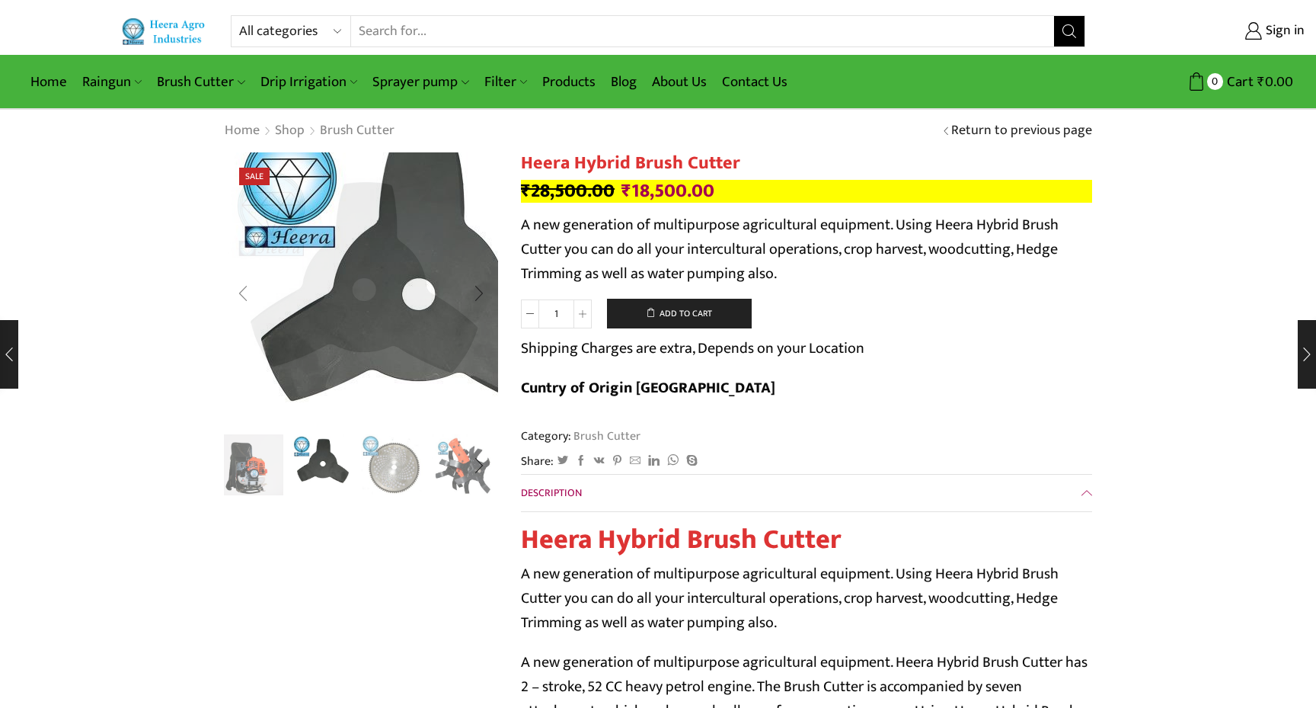
click at [254, 289] on div "Previous slide" at bounding box center [243, 293] width 38 height 38
